Goal: Task Accomplishment & Management: Manage account settings

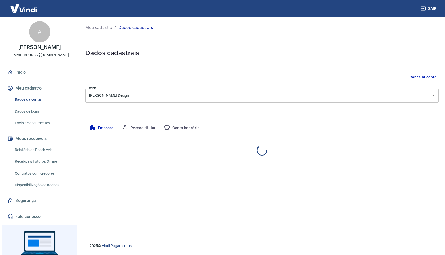
select select "SP"
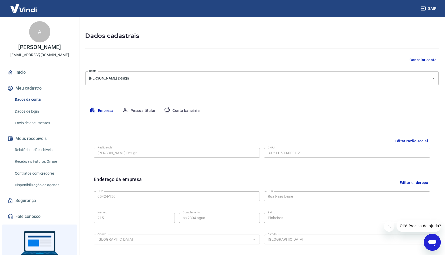
scroll to position [18, 0]
click at [183, 82] on body "Sair A [PERSON_NAME] [EMAIL_ADDRESS][DOMAIN_NAME] Início Meu cadastro Dados da …" at bounding box center [222, 109] width 445 height 255
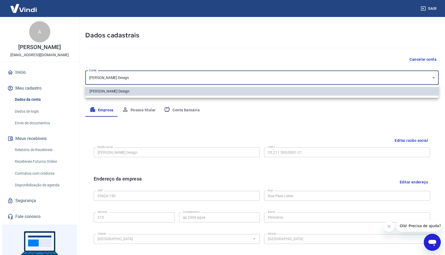
click at [145, 81] on div at bounding box center [222, 127] width 445 height 255
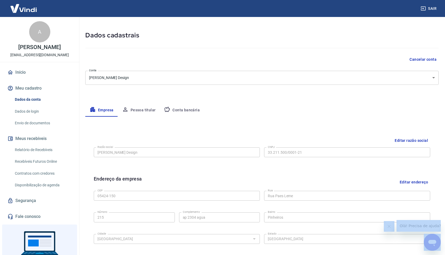
click at [145, 81] on div at bounding box center [222, 127] width 445 height 255
click at [145, 81] on body "Sair A [PERSON_NAME] [EMAIL_ADDRESS][DOMAIN_NAME] Início Meu cadastro Dados da …" at bounding box center [222, 109] width 445 height 255
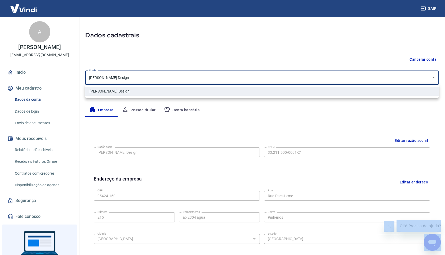
click at [147, 71] on div at bounding box center [222, 127] width 445 height 255
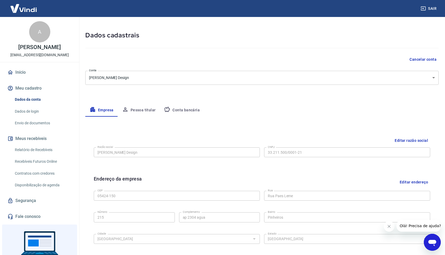
click at [146, 86] on div "Meu cadastro / Dados cadastrais Dados cadastrais Cancelar conta Conta [PERSON_N…" at bounding box center [262, 170] width 366 height 342
click at [146, 81] on body "Sair A [PERSON_NAME] [EMAIL_ADDRESS][DOMAIN_NAME] Início Meu cadastro Dados da …" at bounding box center [222, 109] width 445 height 255
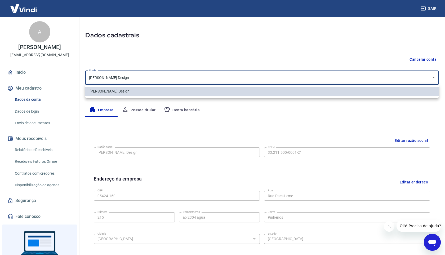
click at [146, 81] on div at bounding box center [222, 127] width 445 height 255
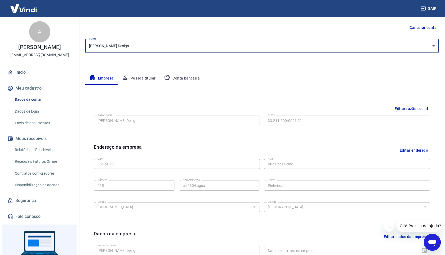
scroll to position [50, 0]
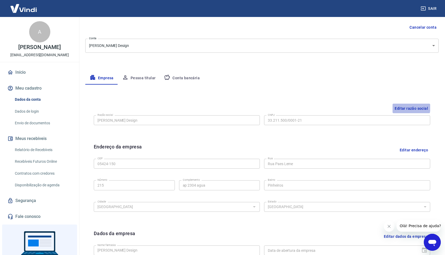
click at [401, 107] on button "Editar razão social" at bounding box center [412, 109] width 38 height 10
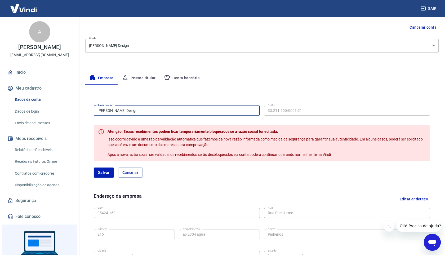
click at [156, 113] on input "[PERSON_NAME] Design" at bounding box center [177, 111] width 166 height 10
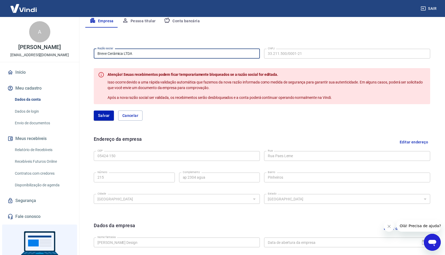
scroll to position [108, 0]
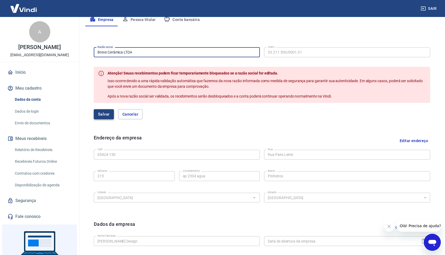
type input "Breve Cerâmica LTDA"
click at [100, 115] on button "Salvar" at bounding box center [104, 114] width 20 height 10
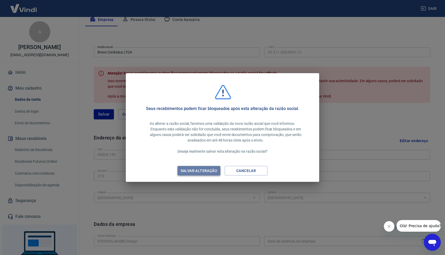
click at [207, 168] on div "Salvar alteração" at bounding box center [198, 170] width 49 height 7
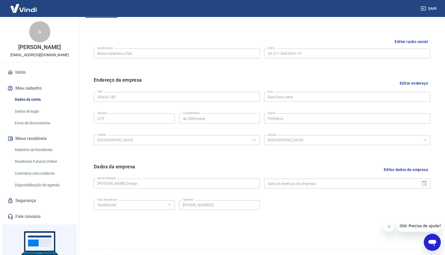
scroll to position [127, 0]
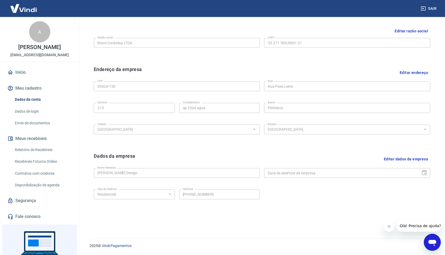
click at [390, 159] on button "Editar dados da empresa" at bounding box center [406, 159] width 48 height 14
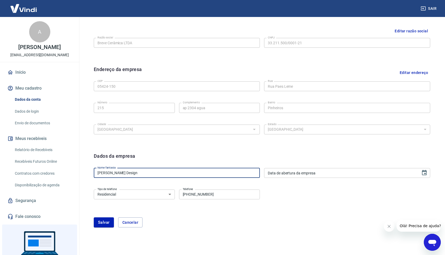
click at [117, 170] on input "[PERSON_NAME] Design" at bounding box center [177, 173] width 166 height 10
type input "Breve Cerâmica"
type input "DD/MM/YYYY"
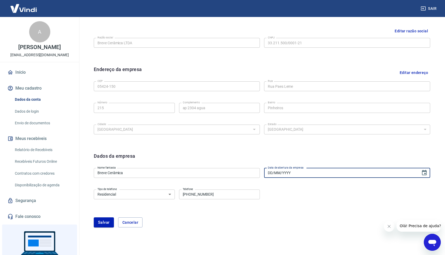
click at [278, 172] on input "DD/MM/YYYY" at bounding box center [340, 173] width 153 height 10
click at [267, 156] on div "Dados da empresa" at bounding box center [262, 159] width 337 height 14
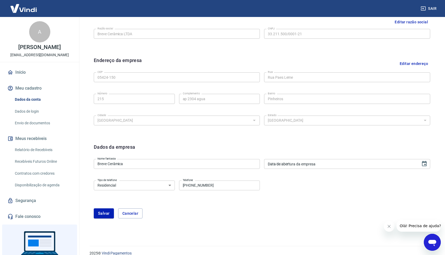
scroll to position [144, 0]
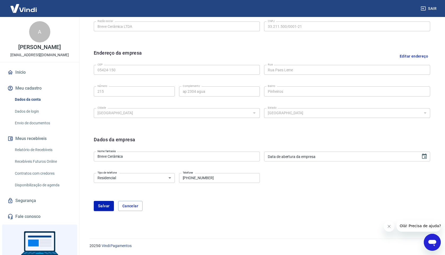
click at [162, 175] on select "Residencial Comercial" at bounding box center [134, 178] width 81 height 10
select select "business"
click at [94, 173] on select "Residencial Comercial" at bounding box center [134, 178] width 81 height 10
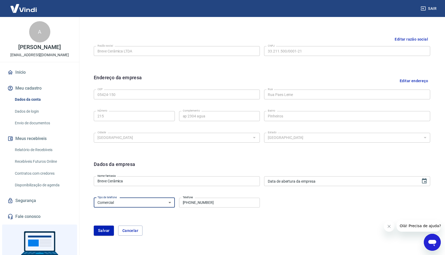
scroll to position [119, 0]
click at [107, 232] on button "Salvar" at bounding box center [104, 231] width 20 height 10
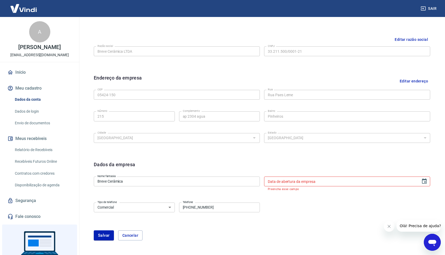
type input "DD/MM/YYYY"
click at [322, 180] on input "DD/MM/YYYY" at bounding box center [340, 181] width 153 height 10
click at [262, 221] on div "Tipo de telefone Residencial Comercial Tipo de telefone Telefone [PHONE_NUMBER]…" at bounding box center [262, 210] width 337 height 21
type input "DD/MM/YYYY"
click at [285, 179] on input "DD/MM/YYYY" at bounding box center [340, 181] width 153 height 10
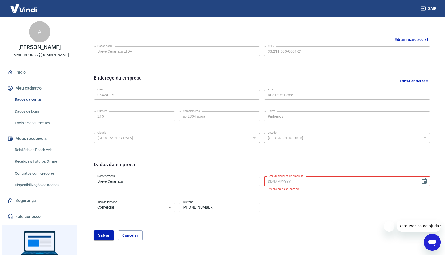
click at [261, 196] on form "Dados da empresa Nome fantasia Breve Cerâmica Nome fantasia Data de abertura da…" at bounding box center [262, 200] width 337 height 79
type input "DD/MM/YYYY"
click at [296, 181] on input "DD/MM/YYYY" at bounding box center [340, 181] width 153 height 10
click at [317, 185] on input "DD/MM/YYYY" at bounding box center [340, 181] width 153 height 10
drag, startPoint x: 320, startPoint y: 183, endPoint x: 436, endPoint y: 184, distance: 116.1
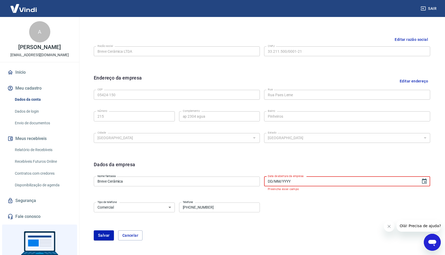
click at [321, 183] on input "DD/MM/YYYY" at bounding box center [340, 181] width 153 height 10
click at [423, 183] on icon "Choose date" at bounding box center [424, 180] width 5 height 5
click at [330, 95] on icon "Previous month" at bounding box center [330, 96] width 6 height 6
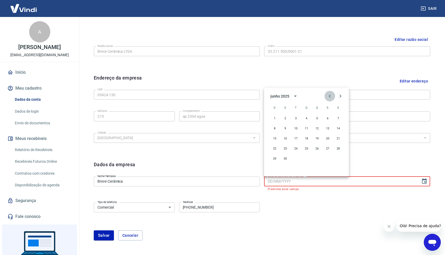
click at [330, 95] on icon "Previous month" at bounding box center [330, 96] width 6 height 6
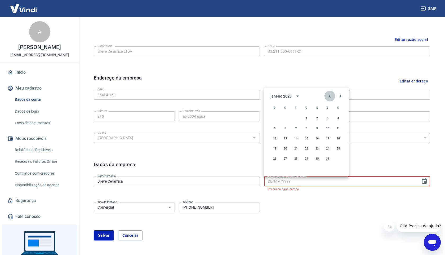
click at [330, 95] on icon "Previous month" at bounding box center [330, 96] width 6 height 6
click at [301, 94] on icon "calendar view is open, switch to year view" at bounding box center [302, 96] width 6 height 6
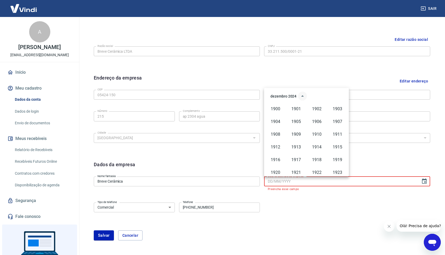
scroll to position [364, 0]
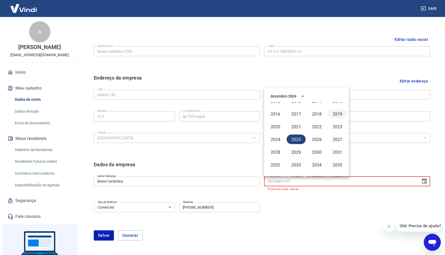
click at [335, 113] on button "2019" at bounding box center [337, 114] width 19 height 10
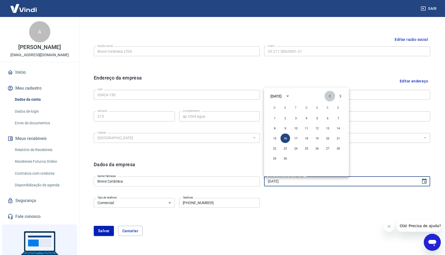
click at [327, 95] on icon "Previous month" at bounding box center [330, 96] width 6 height 6
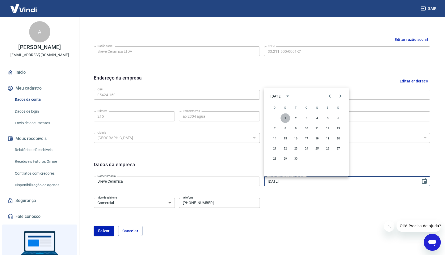
click at [284, 118] on button "1" at bounding box center [286, 118] width 10 height 10
type input "[DATE]"
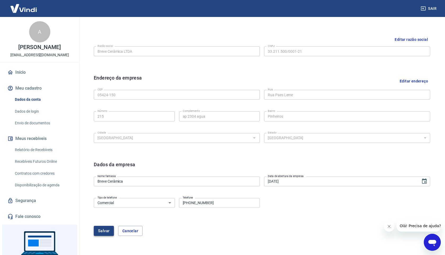
click at [105, 230] on button "Salvar" at bounding box center [104, 231] width 20 height 10
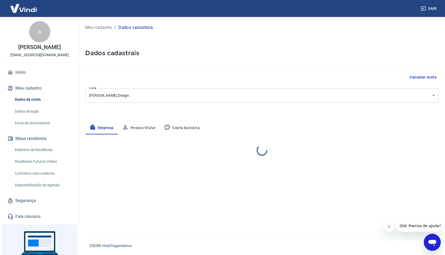
scroll to position [0, 0]
select select "SP"
select select "business"
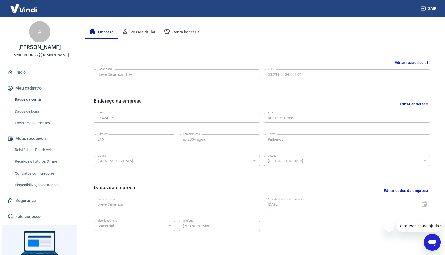
scroll to position [100, 0]
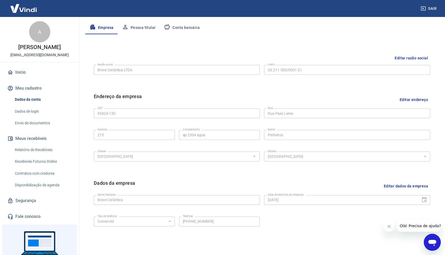
click at [409, 100] on button "Editar endereço" at bounding box center [414, 100] width 33 height 14
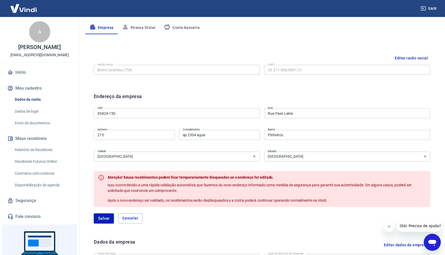
click at [128, 115] on input "05424-150" at bounding box center [177, 113] width 166 height 10
type input "05046-001"
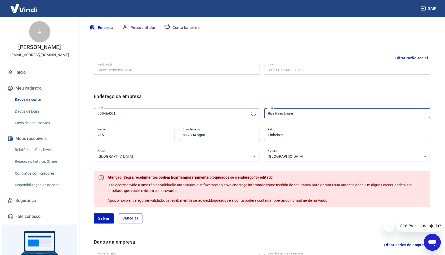
type input "Rua [PERSON_NAME]"
type input "Vila Romana"
click at [138, 136] on input "215" at bounding box center [134, 135] width 81 height 10
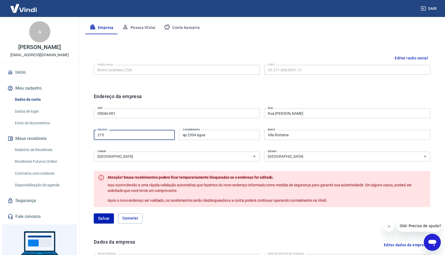
click at [138, 136] on input "215" at bounding box center [134, 135] width 81 height 10
type input "1695"
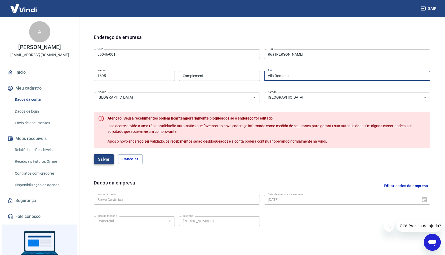
click at [105, 157] on button "Salvar" at bounding box center [104, 159] width 20 height 10
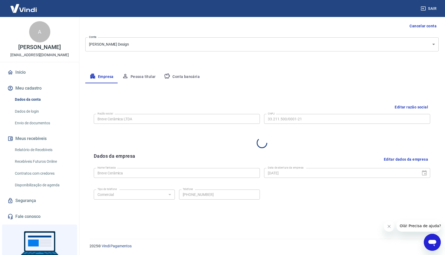
scroll to position [127, 0]
select select "SP"
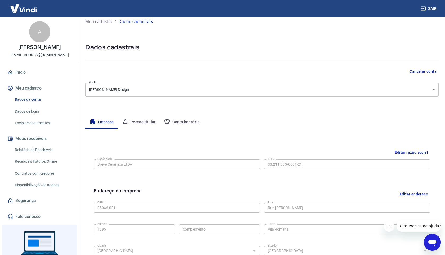
scroll to position [10, 0]
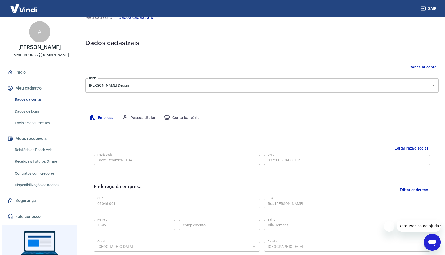
click at [145, 118] on button "Pessoa titular" at bounding box center [139, 118] width 42 height 13
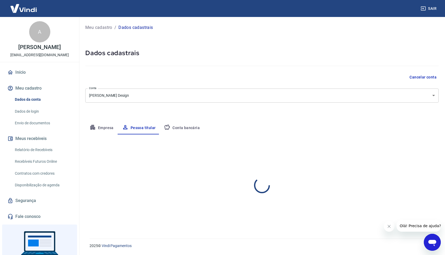
scroll to position [0, 0]
click at [201, 127] on button "Conta bancária" at bounding box center [182, 128] width 44 height 13
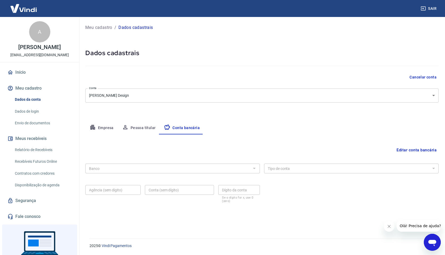
click at [409, 151] on button "Editar conta bancária" at bounding box center [417, 150] width 44 height 10
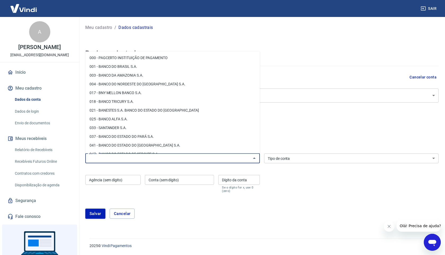
click at [204, 157] on input "Banco" at bounding box center [168, 158] width 163 height 7
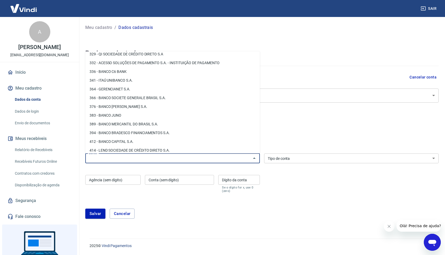
scroll to position [503, 0]
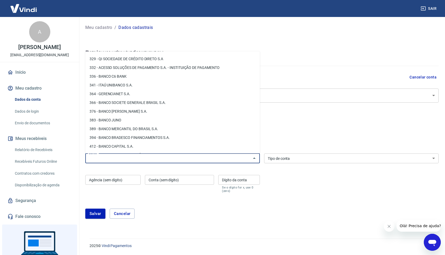
click at [136, 79] on li "336 - BANCO C6 BANK" at bounding box center [172, 76] width 175 height 9
type input "336 - BANCO C6 BANK"
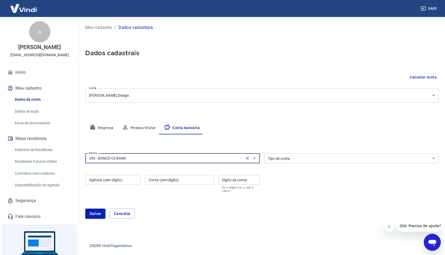
click at [301, 156] on select "Conta Corrente Conta Poupança" at bounding box center [351, 158] width 175 height 10
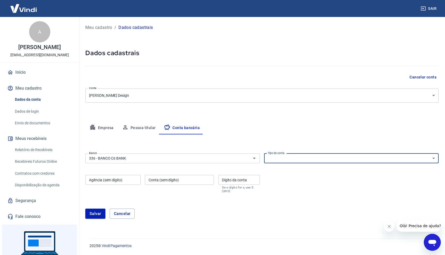
select select "1"
click at [264, 153] on select "Conta Corrente Conta Poupança" at bounding box center [351, 158] width 175 height 10
click at [112, 176] on div "Agência (sem dígito) Agência (sem dígito)" at bounding box center [112, 184] width 55 height 18
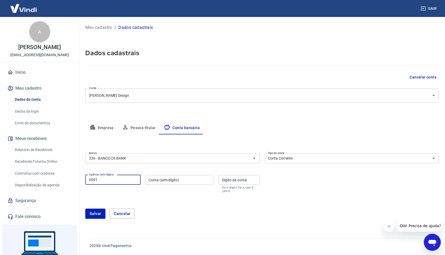
type input "0001"
type input "11734065"
click at [236, 179] on div "Dígito da conta Dígito da conta Se o dígito for x, use 0 (zero)" at bounding box center [239, 184] width 42 height 18
type input "0"
click at [95, 213] on button "Salvar" at bounding box center [95, 214] width 20 height 10
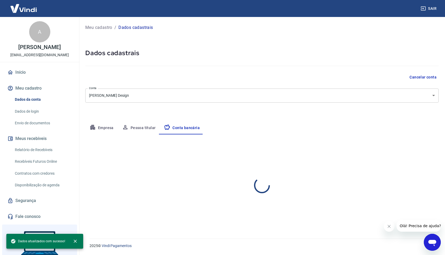
select select "1"
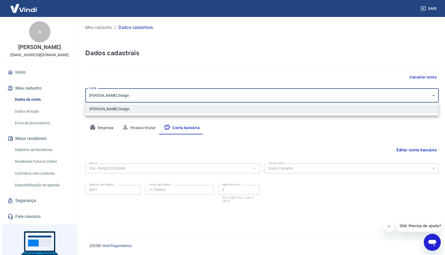
click at [308, 94] on body "Sair A [PERSON_NAME] [EMAIL_ADDRESS][DOMAIN_NAME] Início Meu cadastro Dados da …" at bounding box center [222, 127] width 445 height 255
click at [308, 94] on div at bounding box center [222, 127] width 445 height 255
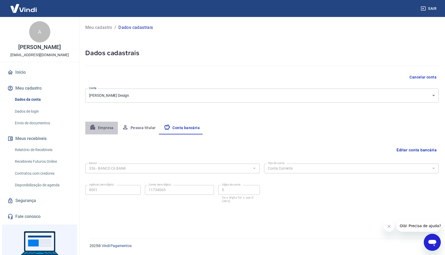
click at [95, 127] on icon "button" at bounding box center [92, 127] width 5 height 5
select select "SP"
select select "business"
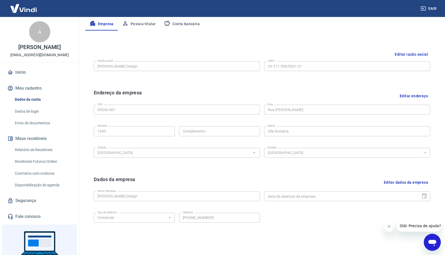
scroll to position [82, 0]
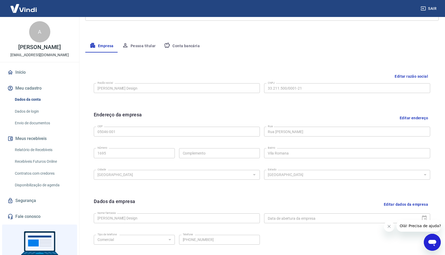
click at [404, 74] on button "Editar razão social" at bounding box center [412, 77] width 38 height 10
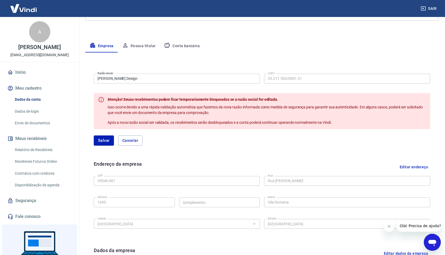
click at [131, 78] on input "[PERSON_NAME] Design" at bounding box center [177, 79] width 166 height 10
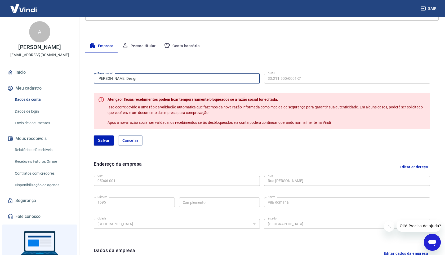
click at [131, 78] on input "[PERSON_NAME] Design" at bounding box center [177, 79] width 166 height 10
click at [144, 77] on input "Breve" at bounding box center [177, 79] width 166 height 10
type input "B"
type input "b"
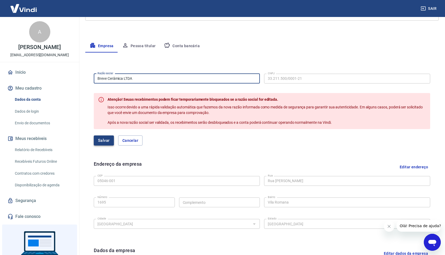
type input "Breve Cerâmica LTDA"
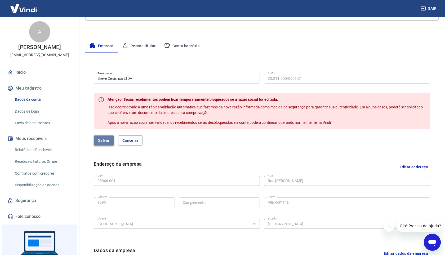
click at [100, 140] on button "Salvar" at bounding box center [104, 140] width 20 height 10
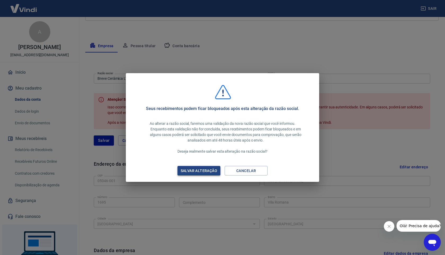
click at [202, 170] on div "Salvar alteração" at bounding box center [198, 170] width 49 height 7
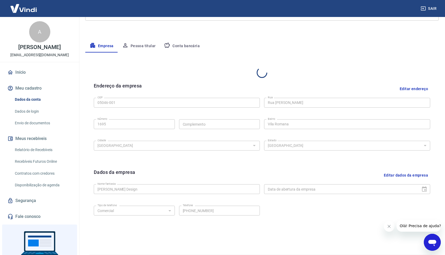
type input "Breve Cerâmica"
type input "[DATE]"
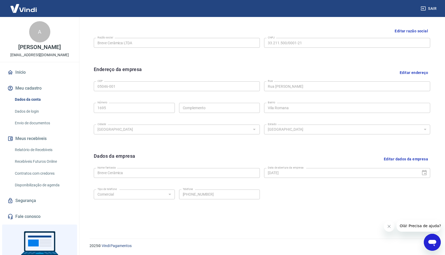
scroll to position [0, 0]
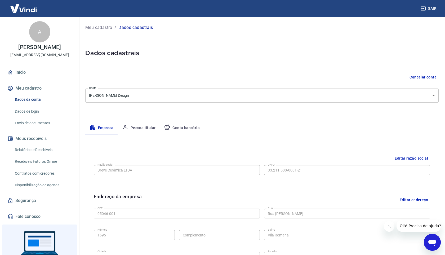
click at [20, 76] on link "Início" at bounding box center [39, 73] width 67 height 12
